Goal: Share content

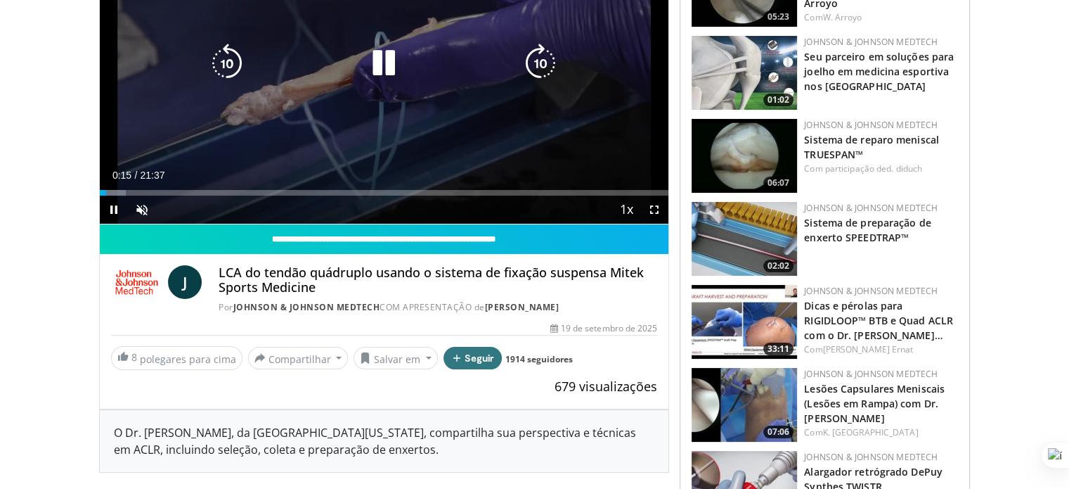
scroll to position [211, 0]
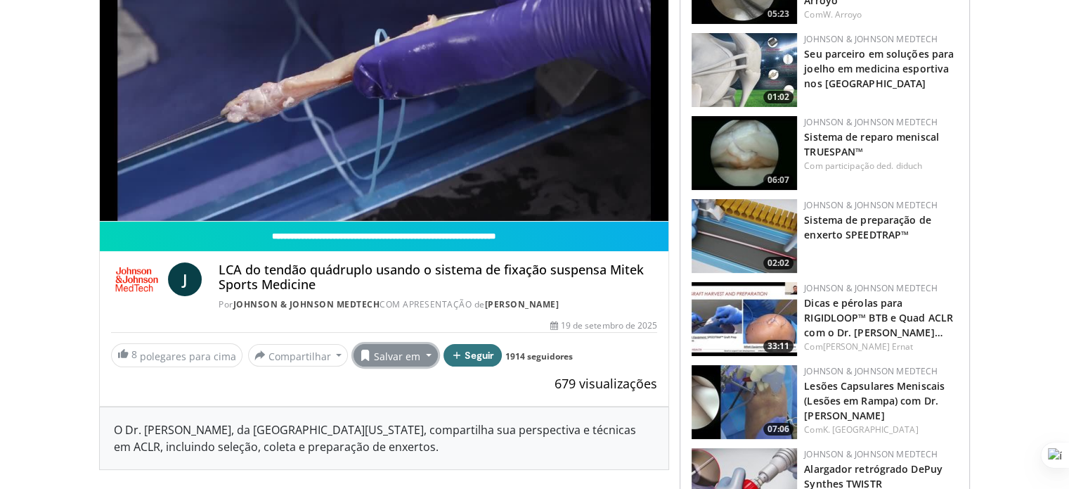
click at [416, 352] on button "Salvar em" at bounding box center [396, 355] width 84 height 22
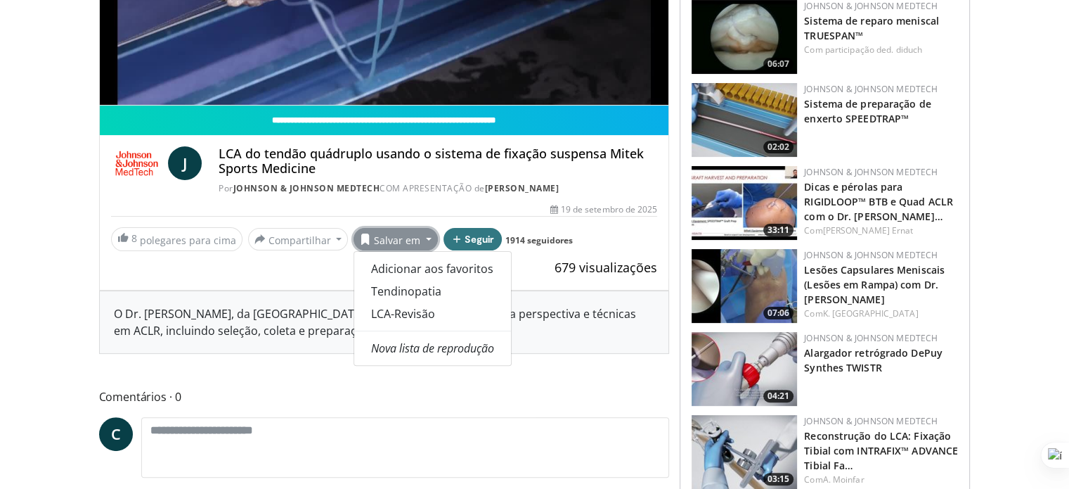
scroll to position [352, 0]
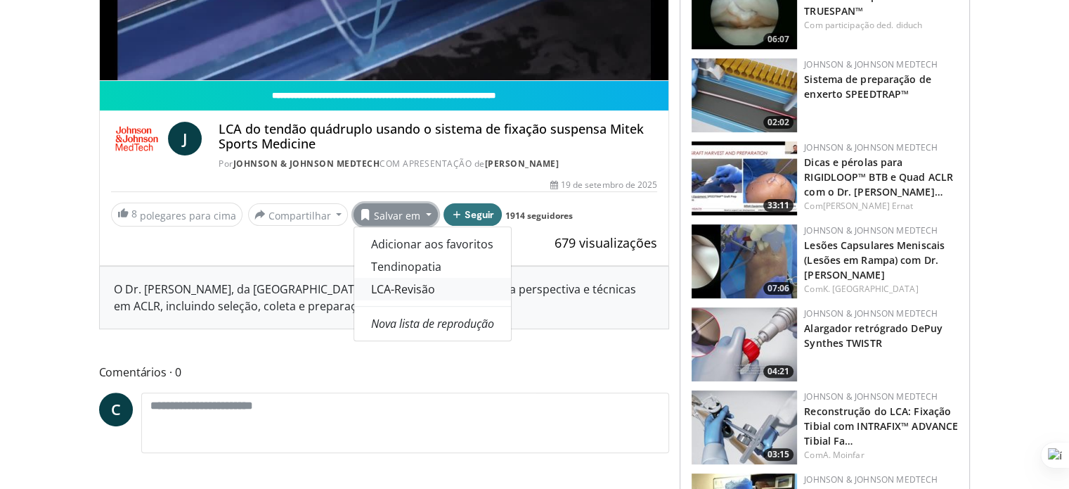
click at [416, 279] on link "LCA-Revisão" at bounding box center [432, 289] width 157 height 22
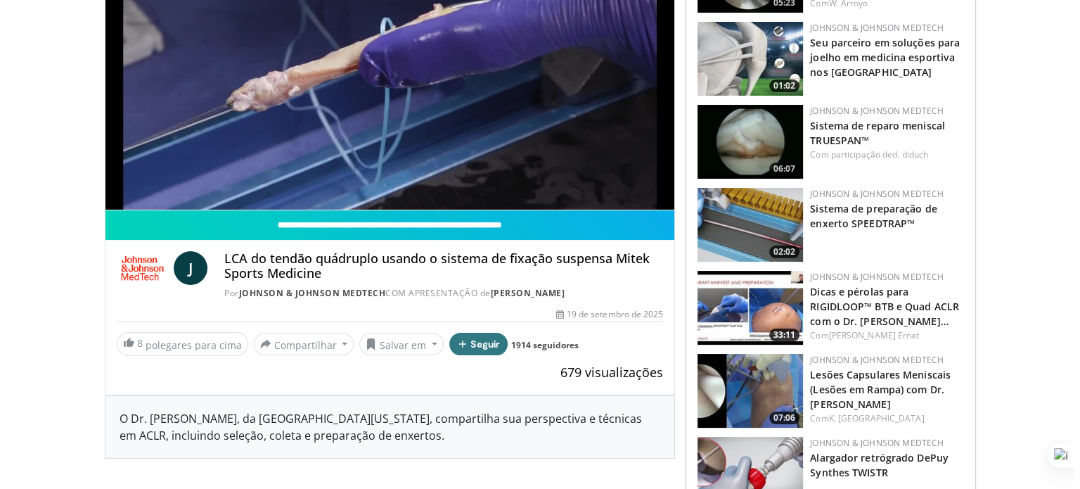
scroll to position [211, 0]
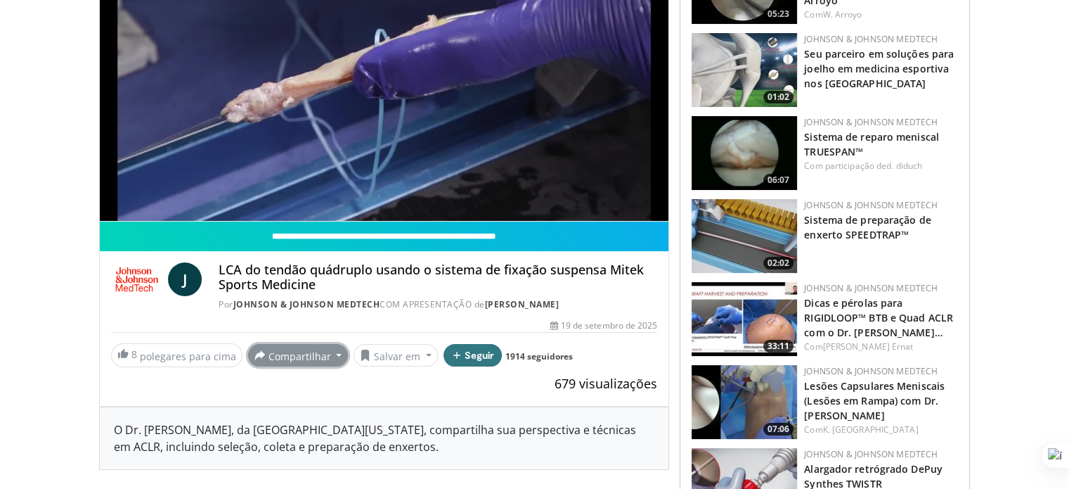
click at [295, 354] on font "Compartilhar" at bounding box center [300, 355] width 63 height 13
click at [274, 384] on font "E-mail" at bounding box center [283, 385] width 24 height 11
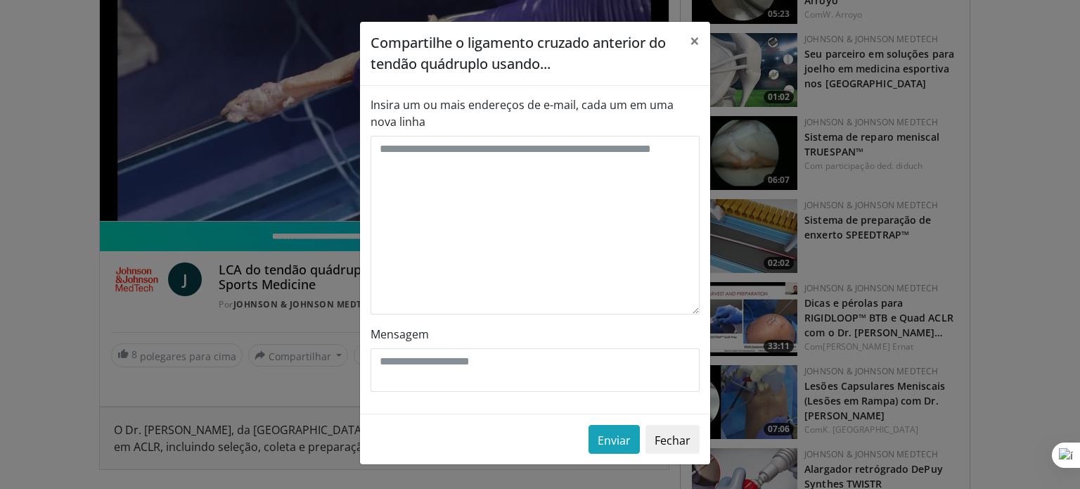
click at [526, 122] on label "Insira um ou mais endereços de e-mail, cada um em uma nova linha" at bounding box center [535, 113] width 329 height 34
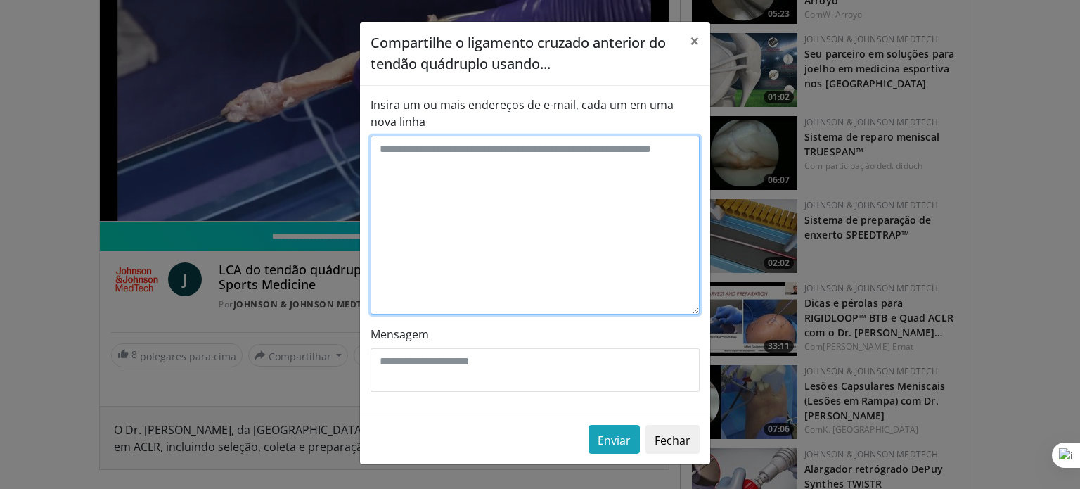
click at [526, 136] on textarea "Insira um ou mais endereços de e-mail, cada um em uma nova linha" at bounding box center [535, 225] width 329 height 179
type textarea "**********"
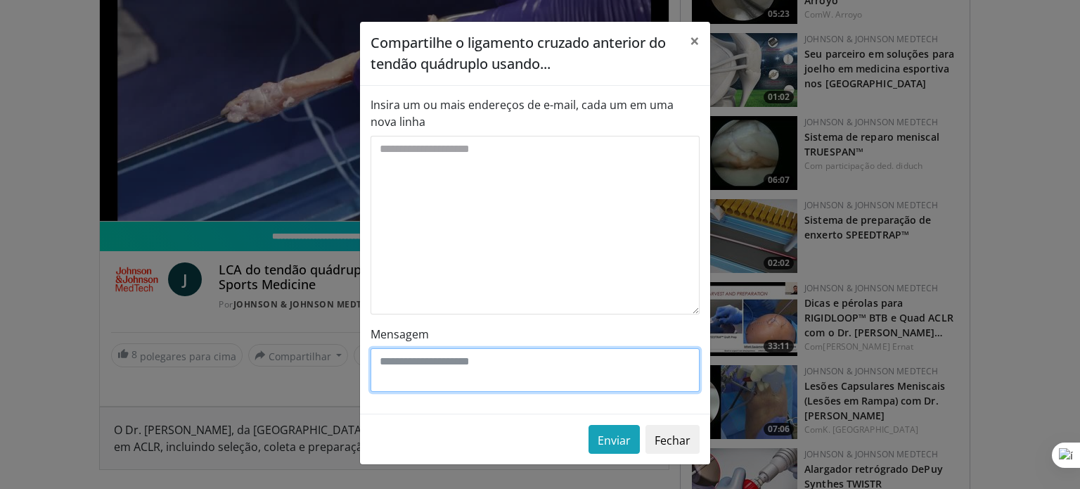
click at [513, 377] on textarea "Mensagem" at bounding box center [535, 370] width 329 height 44
type textarea "**********"
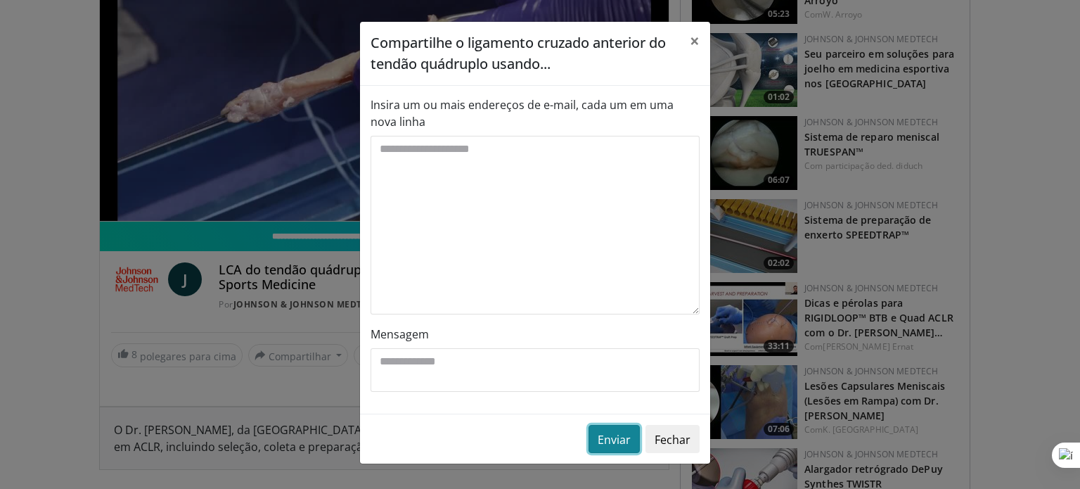
click at [622, 435] on font "Enviar" at bounding box center [614, 439] width 33 height 15
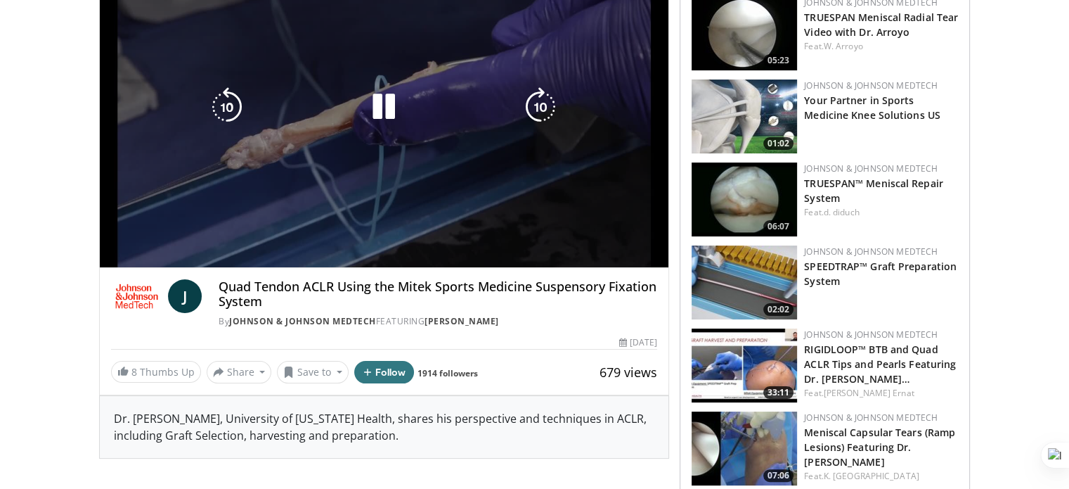
scroll to position [211, 0]
